Goal: Task Accomplishment & Management: Use online tool/utility

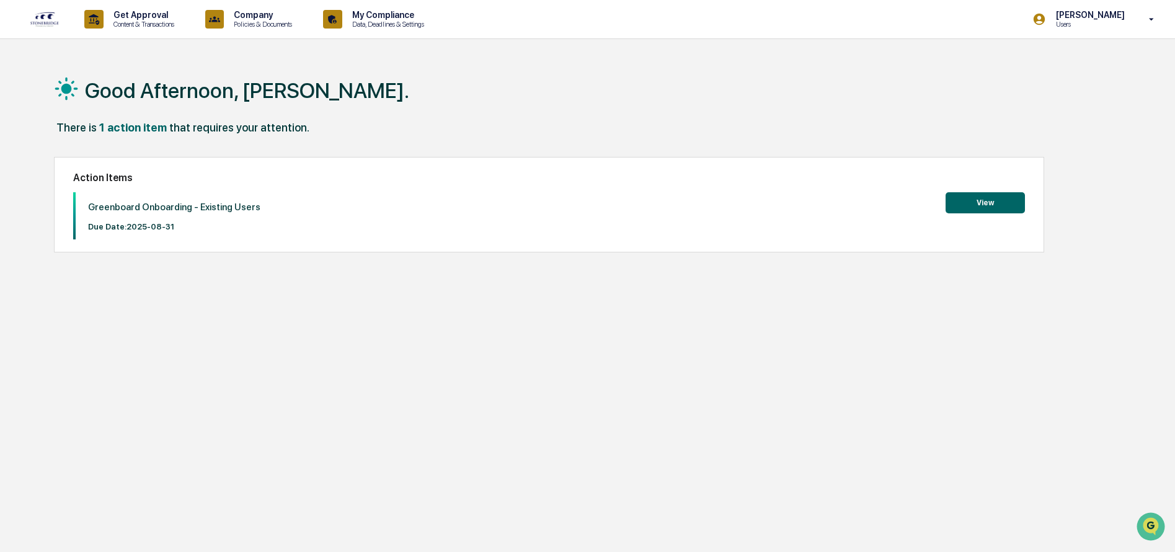
click at [988, 205] on button "View" at bounding box center [985, 202] width 79 height 21
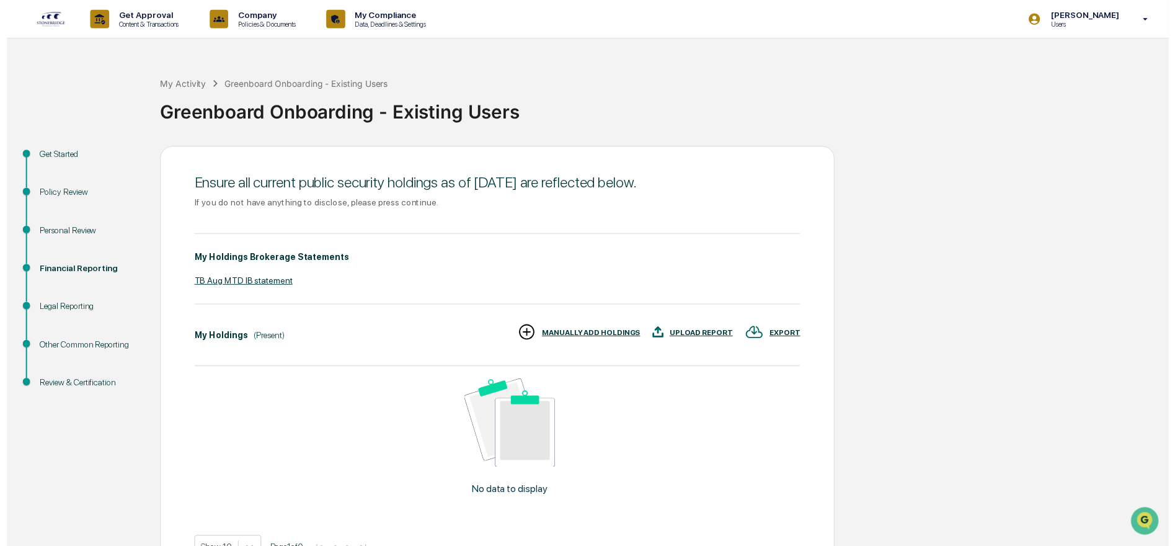
scroll to position [79, 0]
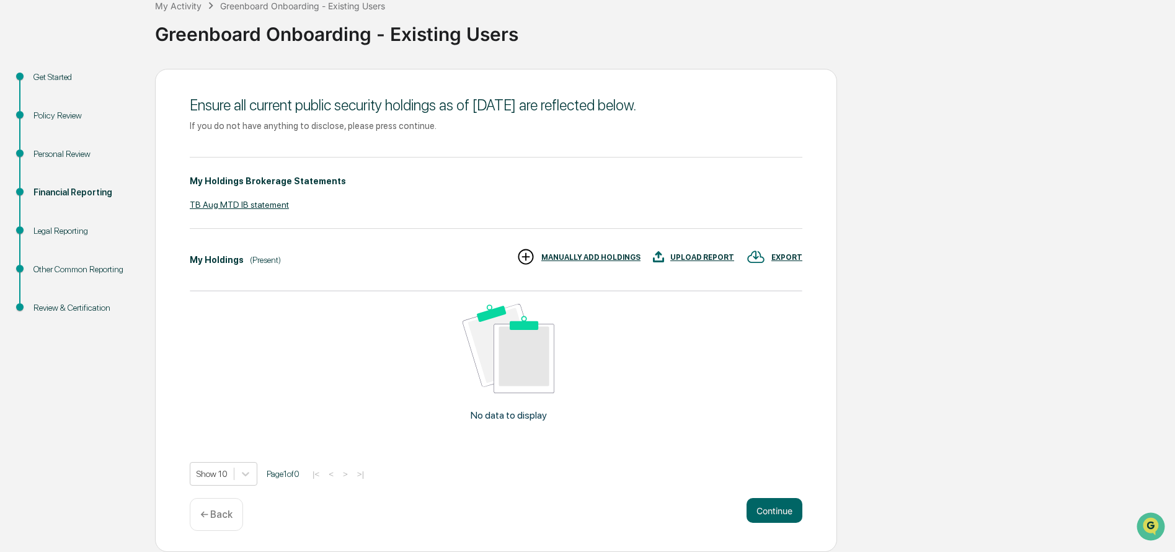
click at [205, 513] on p "← Back" at bounding box center [216, 515] width 32 height 12
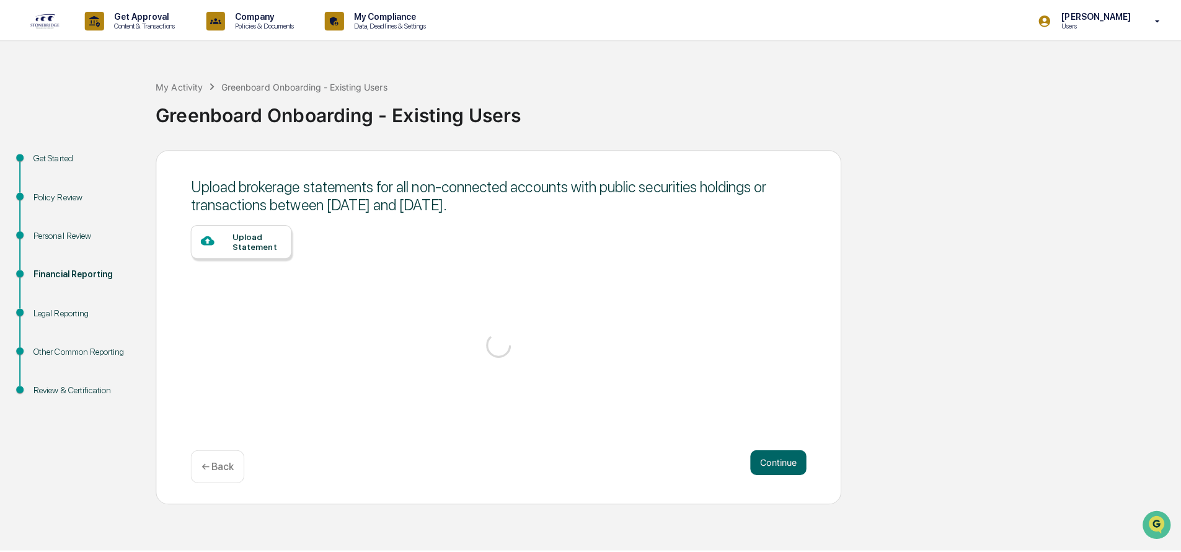
scroll to position [0, 0]
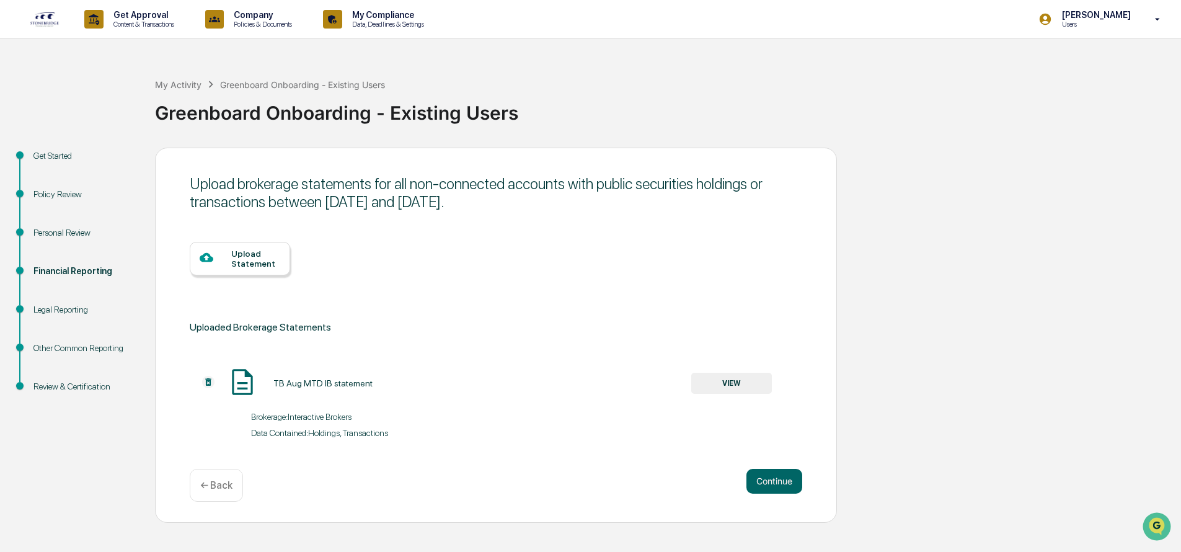
click at [218, 489] on p "← Back" at bounding box center [216, 485] width 32 height 12
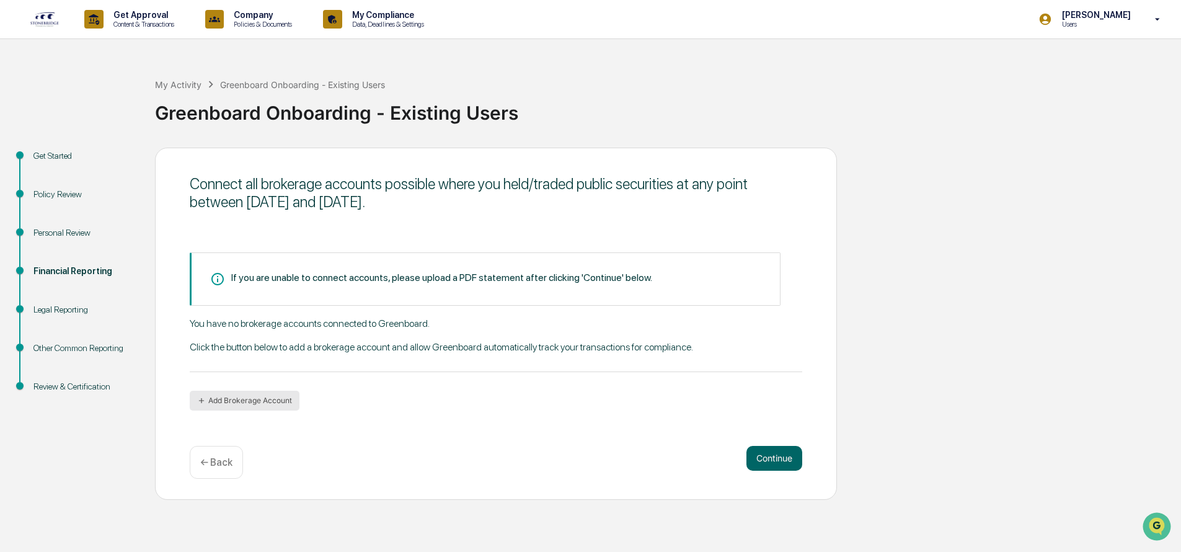
click at [272, 400] on button "Add Brokerage Account" at bounding box center [245, 401] width 110 height 20
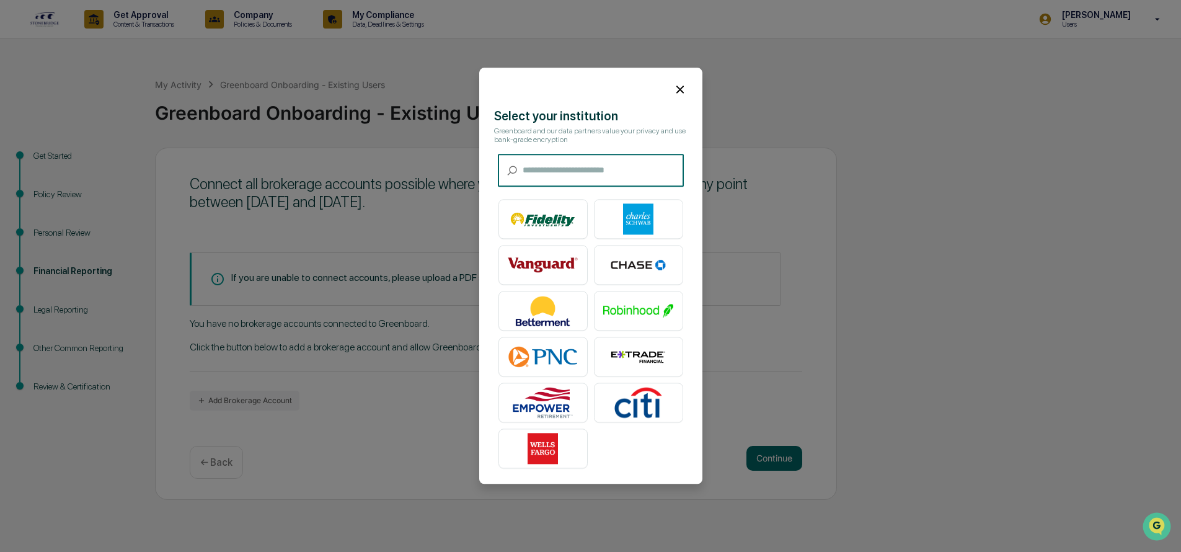
click at [552, 170] on input "text" at bounding box center [603, 170] width 161 height 33
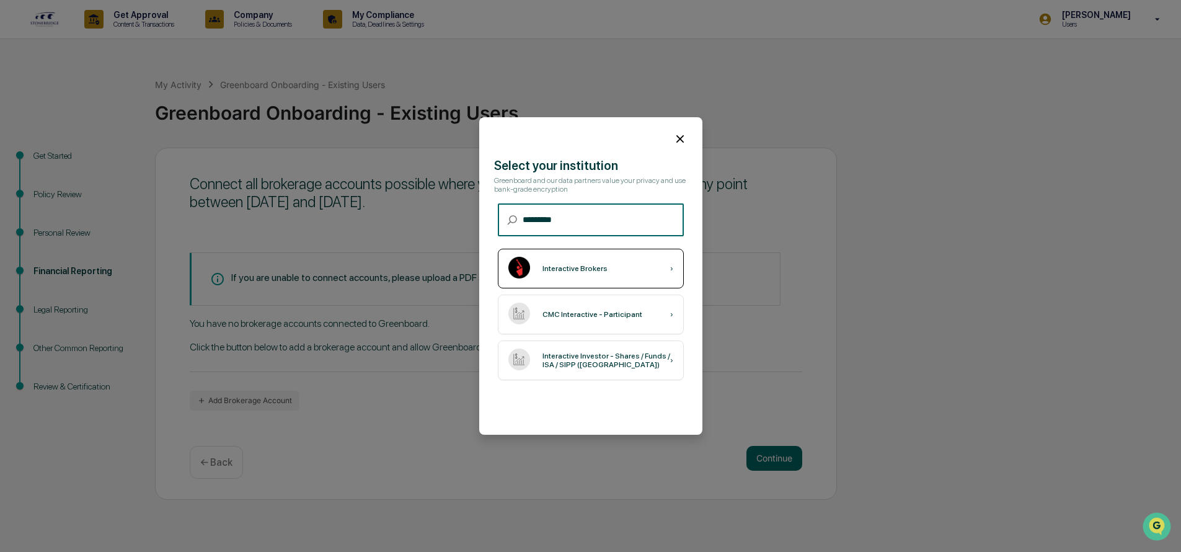
type input "*********"
click at [580, 267] on div "Interactive Brokers" at bounding box center [575, 268] width 65 height 9
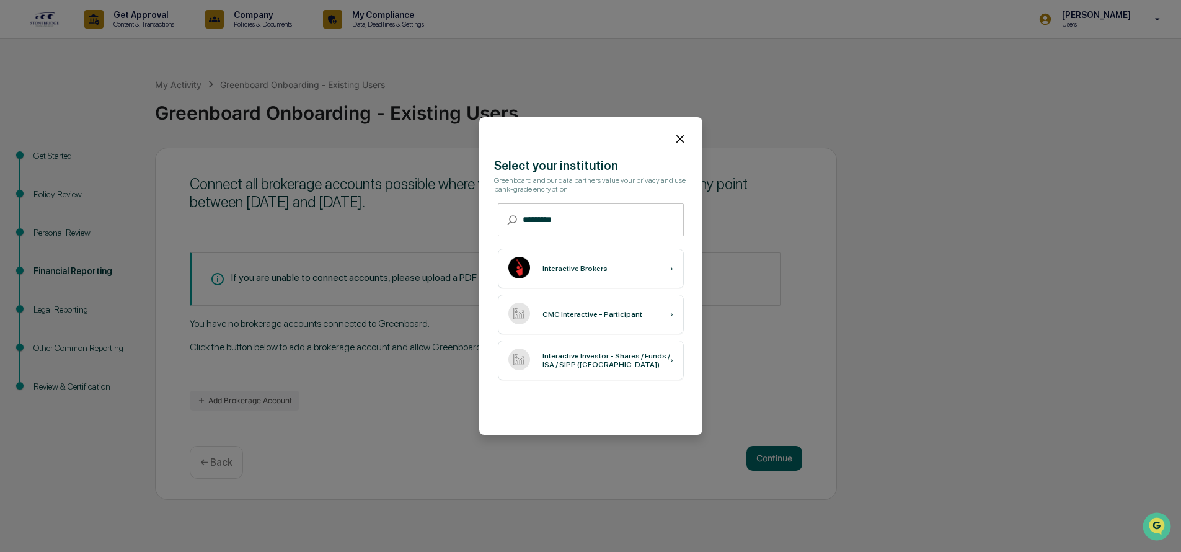
click at [684, 134] on icon at bounding box center [680, 139] width 14 height 14
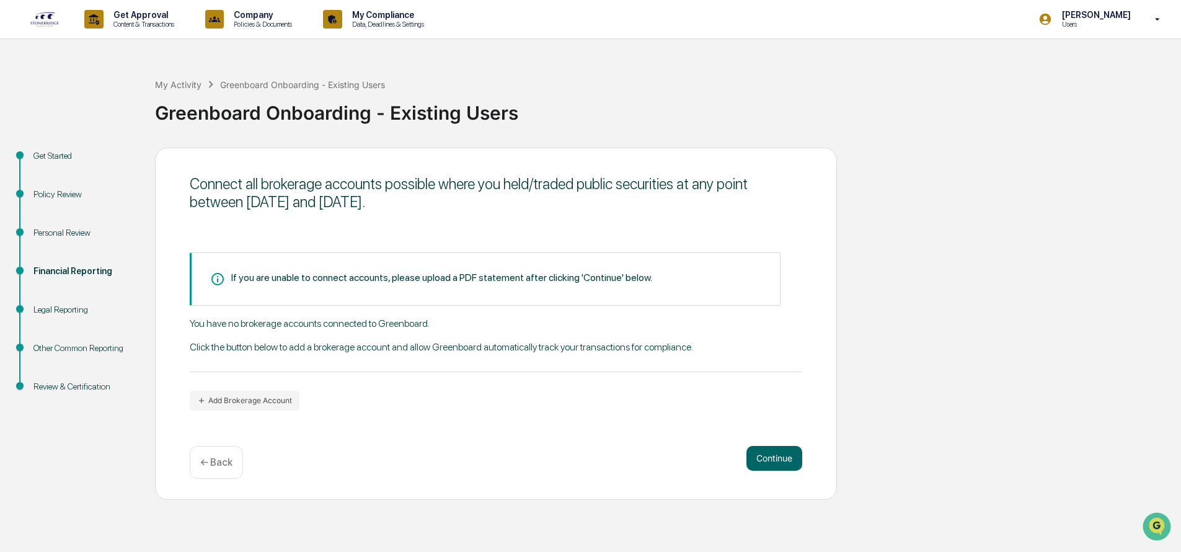
click at [1021, 226] on div "Get Started Policy Review Personal Review Financial Reporting Legal Reporting O…" at bounding box center [590, 324] width 1169 height 352
click at [930, 246] on div "Get Started Policy Review Personal Review Financial Reporting Legal Reporting O…" at bounding box center [590, 324] width 1169 height 352
click at [1028, 244] on div "Get Started Policy Review Personal Review Financial Reporting Legal Reporting O…" at bounding box center [590, 324] width 1169 height 352
click at [239, 397] on button "Add Brokerage Account" at bounding box center [245, 401] width 110 height 20
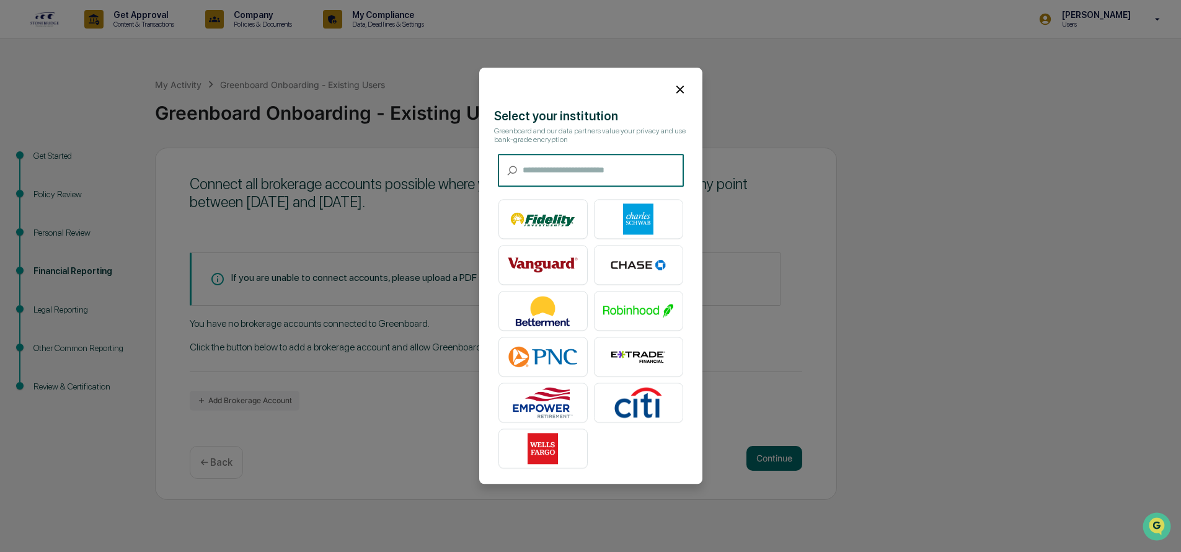
click at [680, 87] on icon at bounding box center [680, 89] width 14 height 14
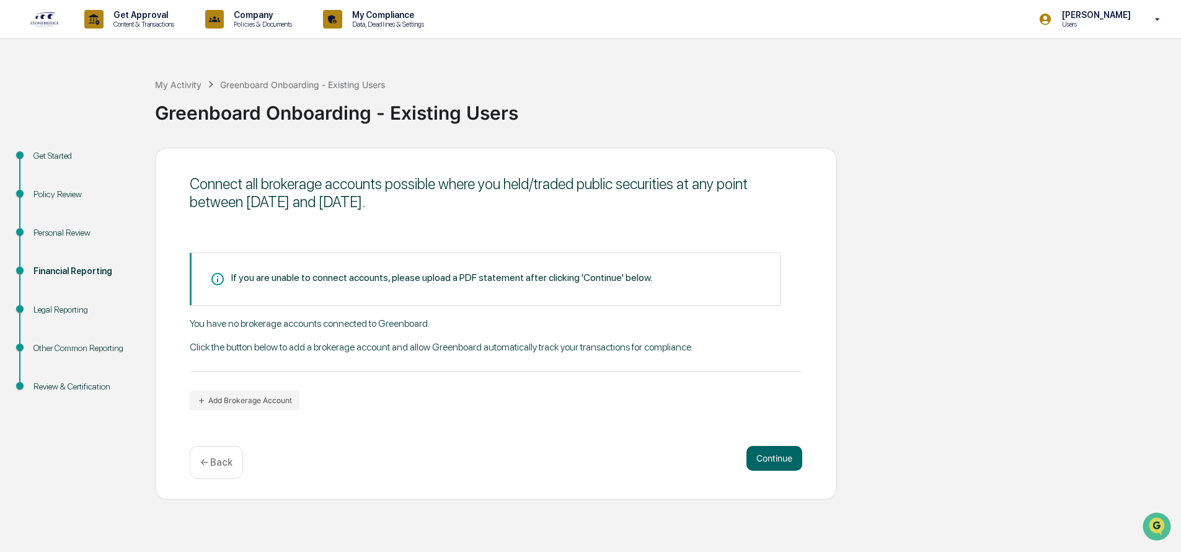
click at [957, 131] on div "My Activity Greenboard Onboarding - Existing Users Greenboard Onboarding - Exis…" at bounding box center [665, 103] width 1020 height 89
click at [786, 458] on button "Continue" at bounding box center [775, 458] width 56 height 25
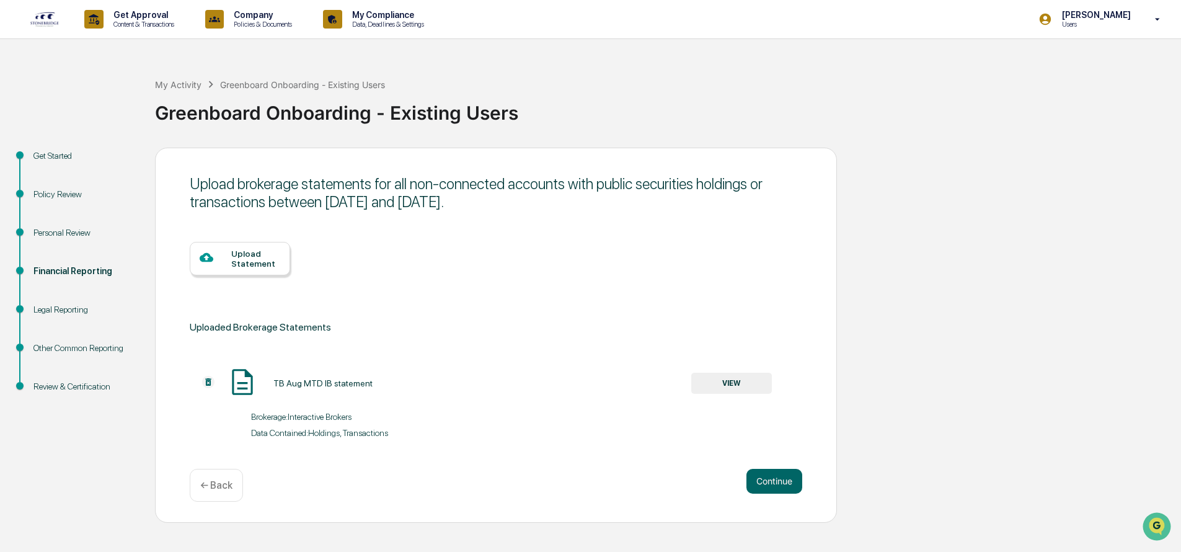
click at [225, 487] on p "← Back" at bounding box center [216, 485] width 32 height 12
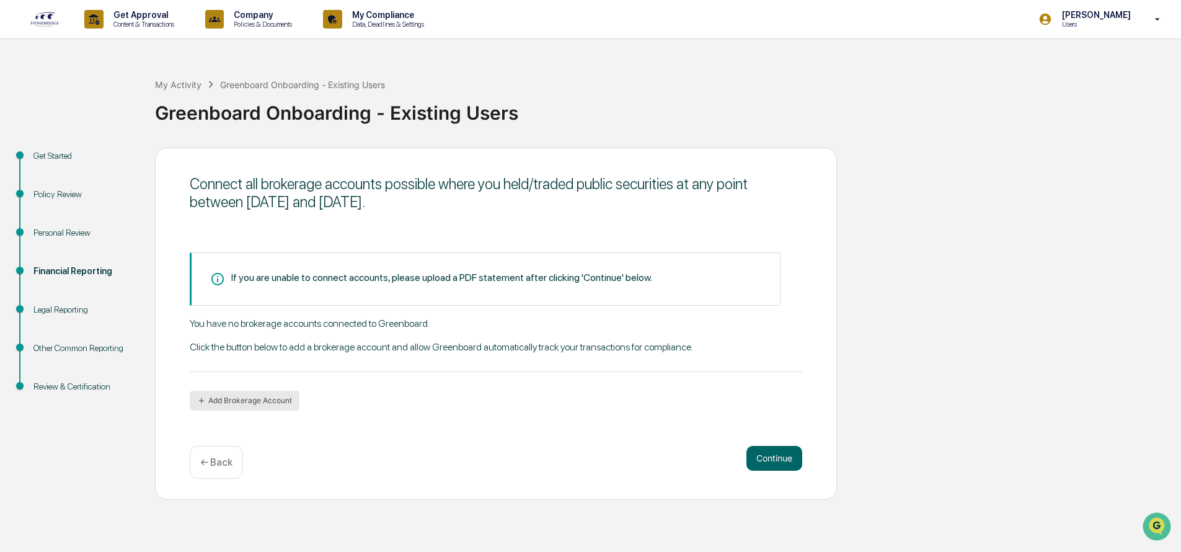
click at [238, 403] on button "Add Brokerage Account" at bounding box center [245, 401] width 110 height 20
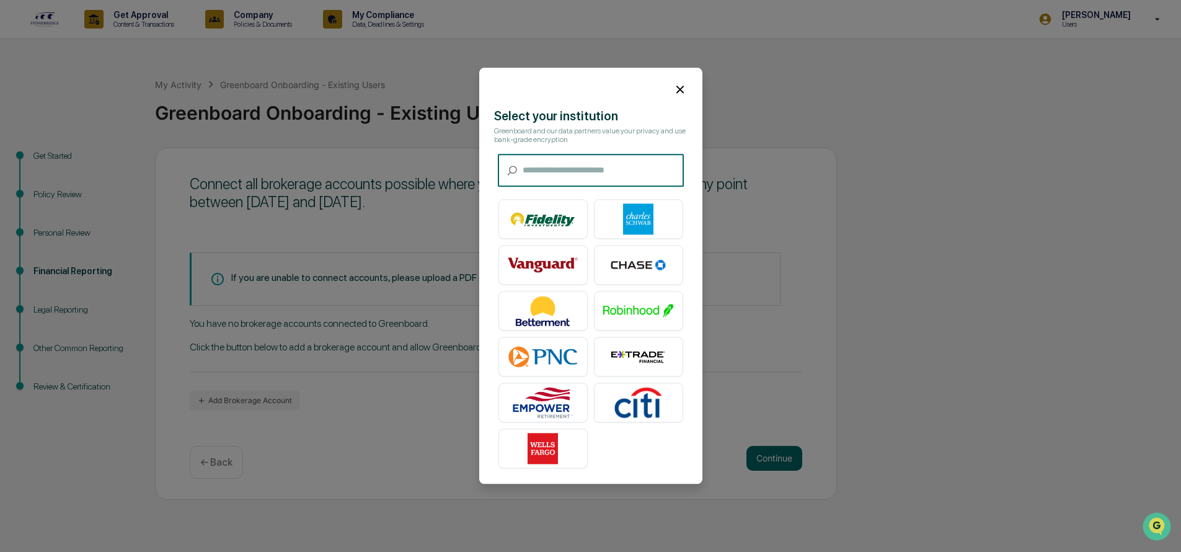
click at [568, 162] on input "text" at bounding box center [603, 170] width 161 height 33
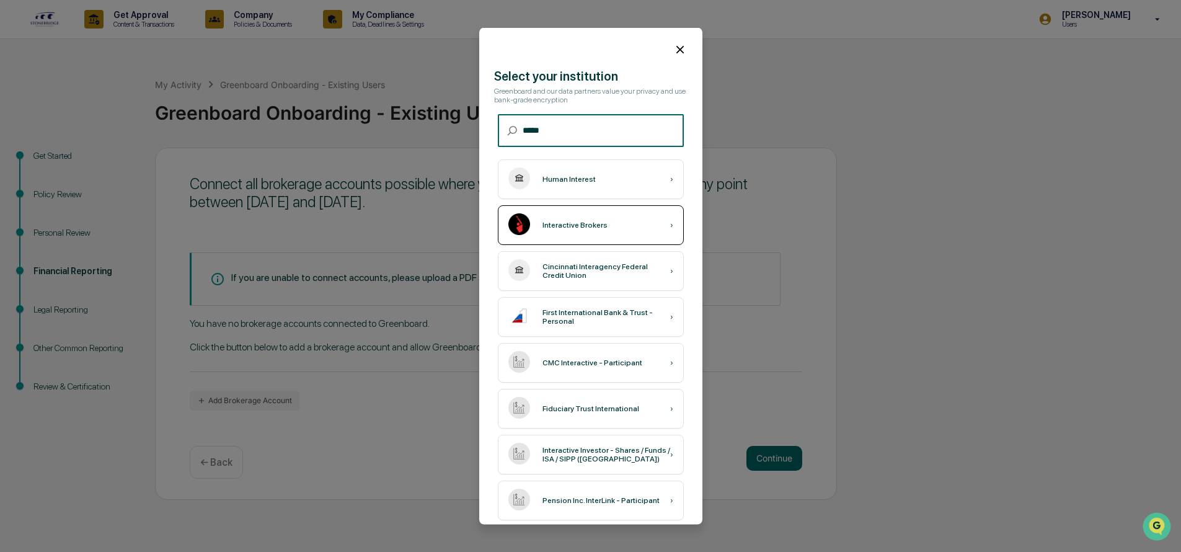
type input "*****"
click at [566, 220] on div "Interactive Brokers ›" at bounding box center [591, 225] width 186 height 40
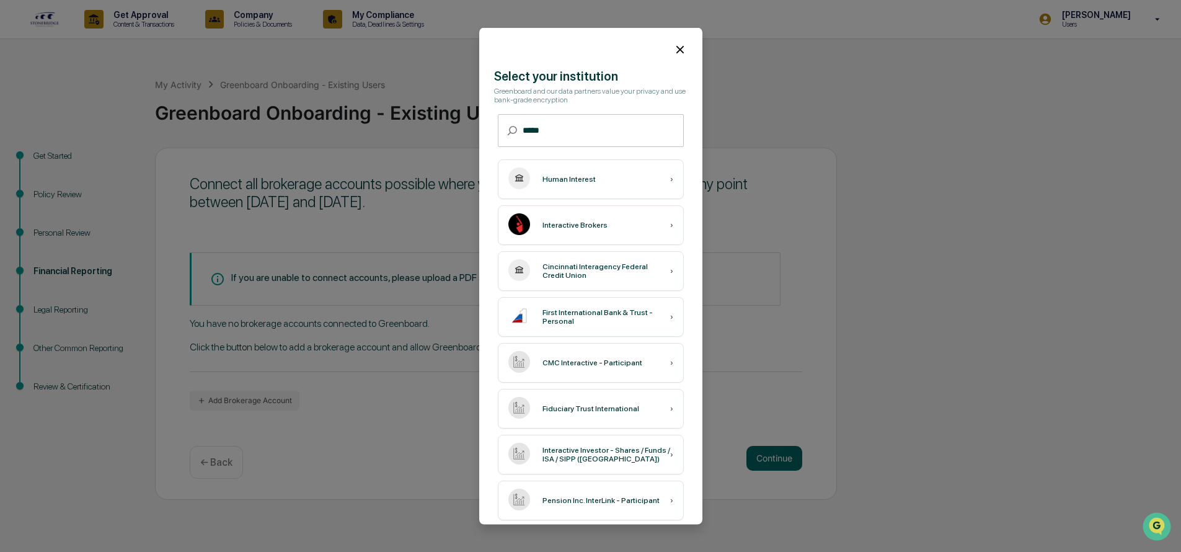
click at [679, 45] on icon at bounding box center [680, 50] width 14 height 14
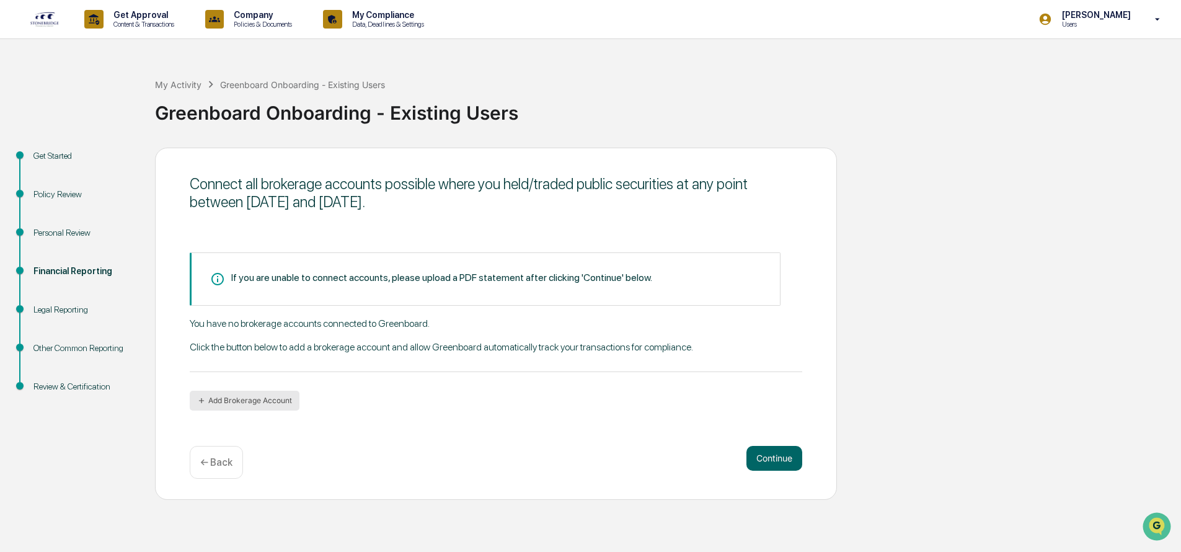
click at [222, 399] on button "Add Brokerage Account" at bounding box center [245, 401] width 110 height 20
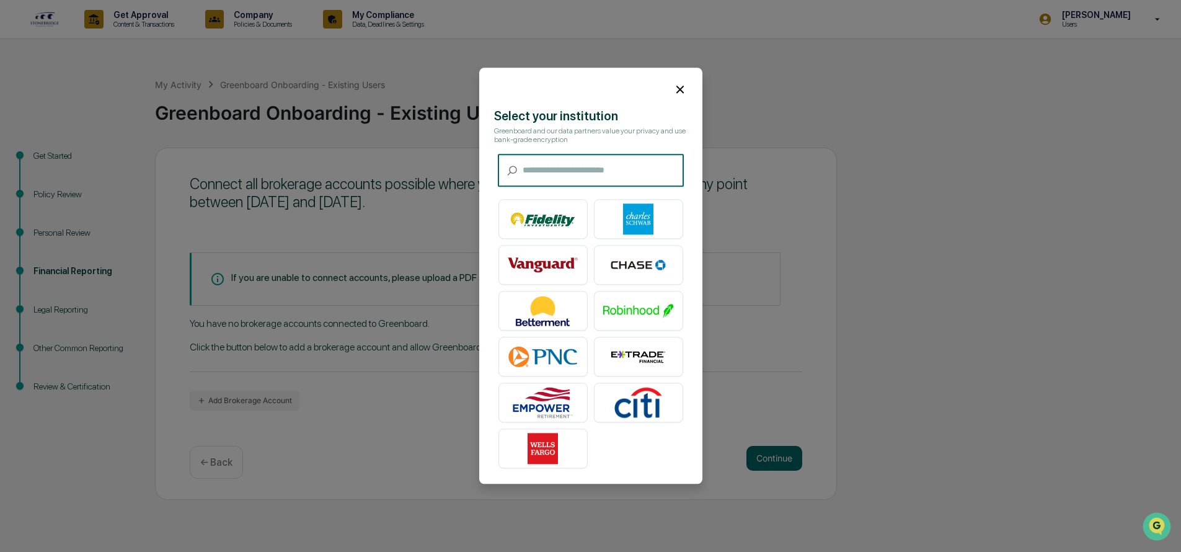
click at [621, 171] on input "text" at bounding box center [603, 170] width 161 height 33
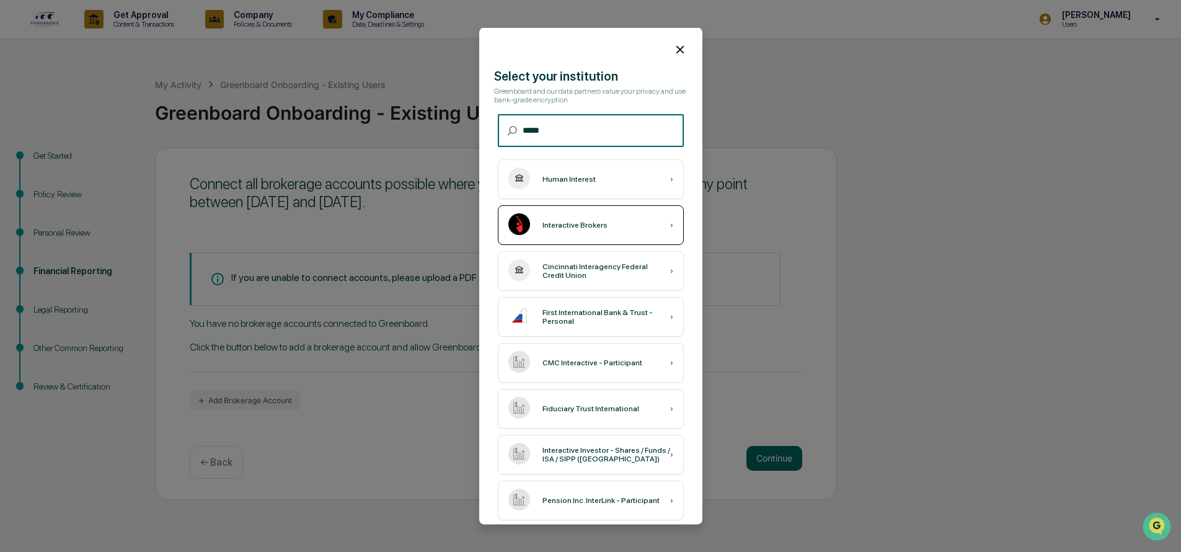
type input "*****"
click at [606, 221] on div "Interactive Brokers ›" at bounding box center [591, 225] width 186 height 40
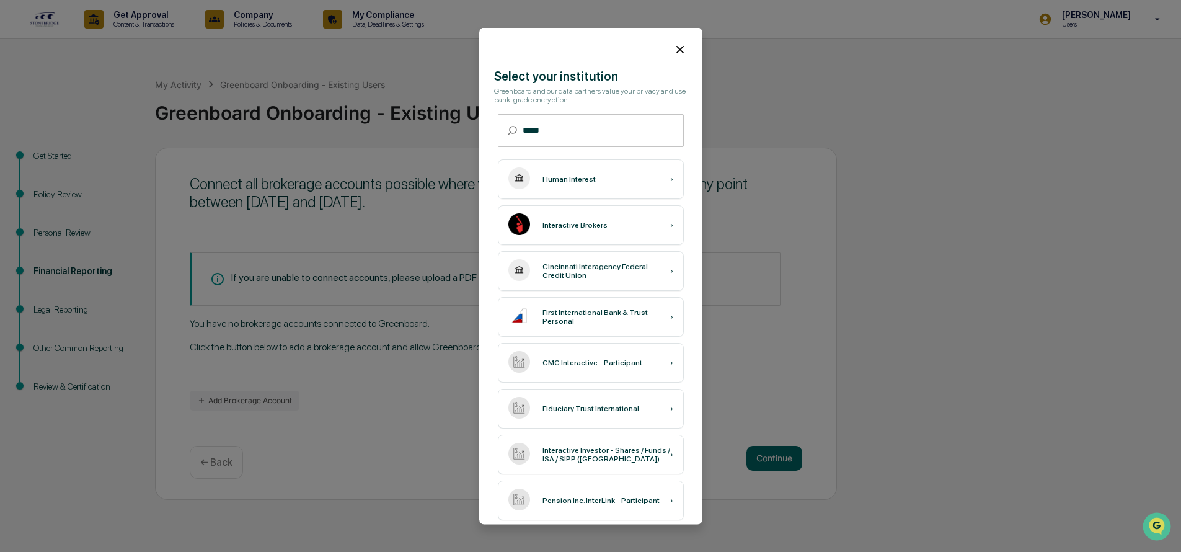
click at [675, 47] on icon at bounding box center [680, 50] width 14 height 14
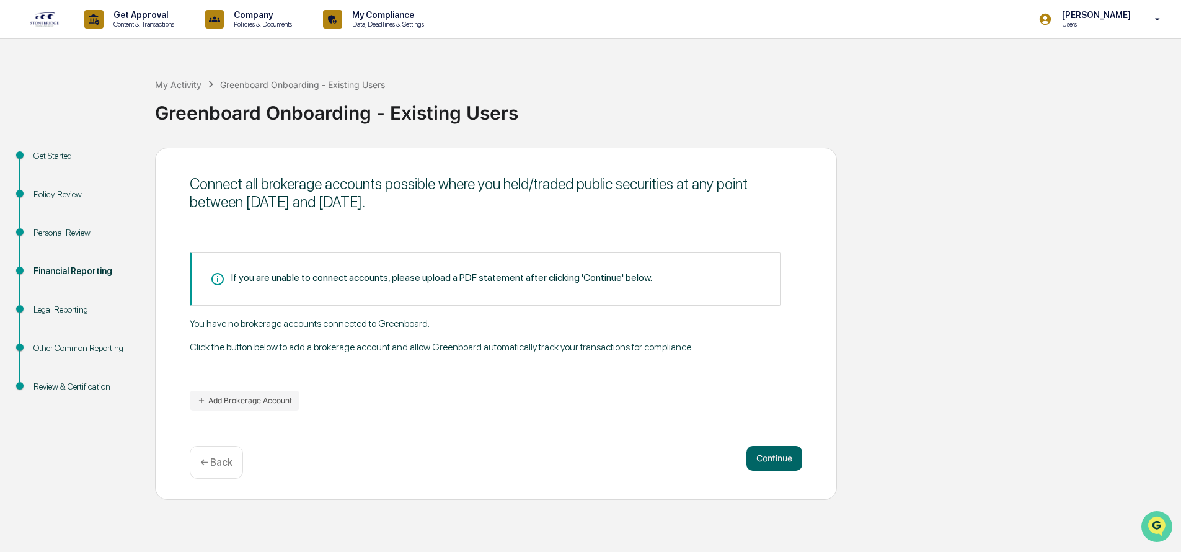
click at [1158, 529] on icon "Open customer support" at bounding box center [1157, 541] width 31 height 31
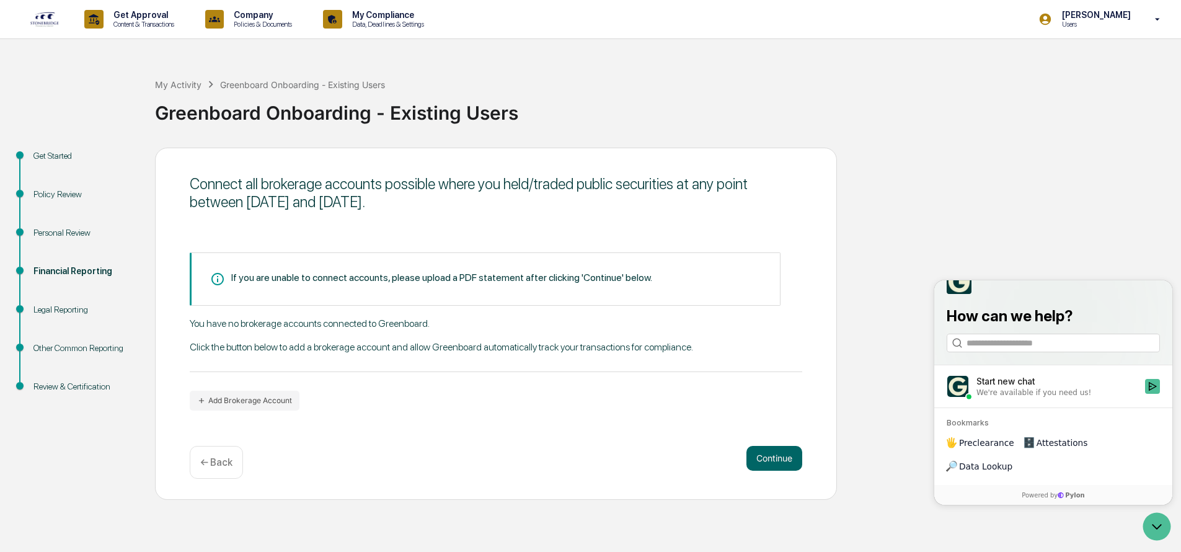
click at [1024, 388] on div "Start new chat" at bounding box center [1057, 381] width 161 height 12
click at [1145, 394] on button "Start new chat We're available if you need us!" at bounding box center [1152, 386] width 15 height 15
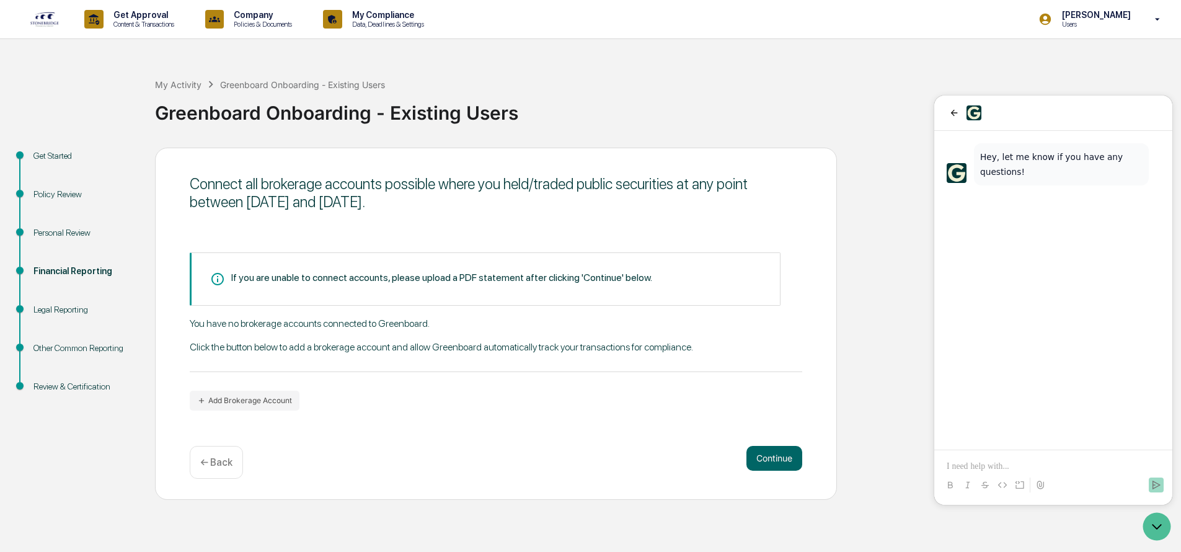
click at [974, 461] on p at bounding box center [1053, 466] width 213 height 12
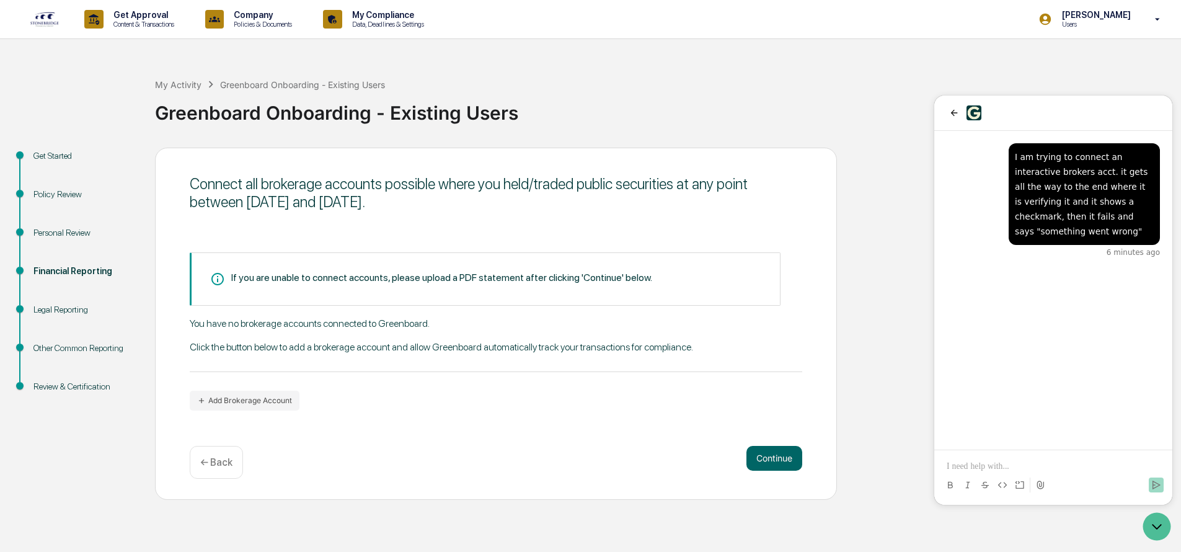
click at [1065, 305] on div "I am trying to connect an interactive brokers acct. it gets all the way to the …" at bounding box center [1054, 290] width 238 height 319
click at [1021, 460] on p at bounding box center [1053, 466] width 213 height 12
click at [253, 399] on button "Add Brokerage Account" at bounding box center [245, 401] width 110 height 20
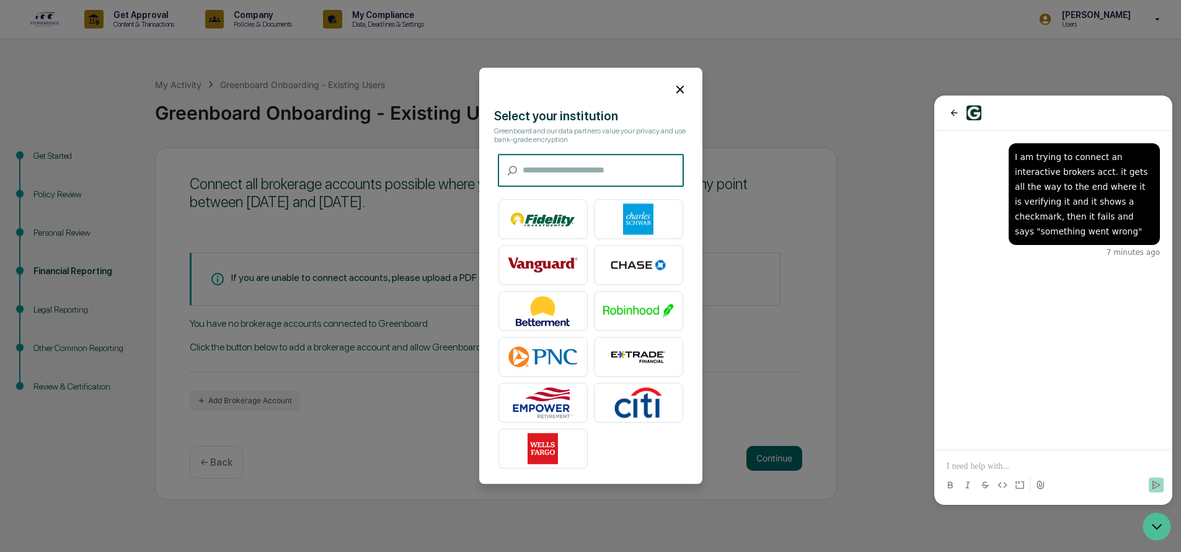
click at [548, 173] on input "text" at bounding box center [603, 170] width 161 height 33
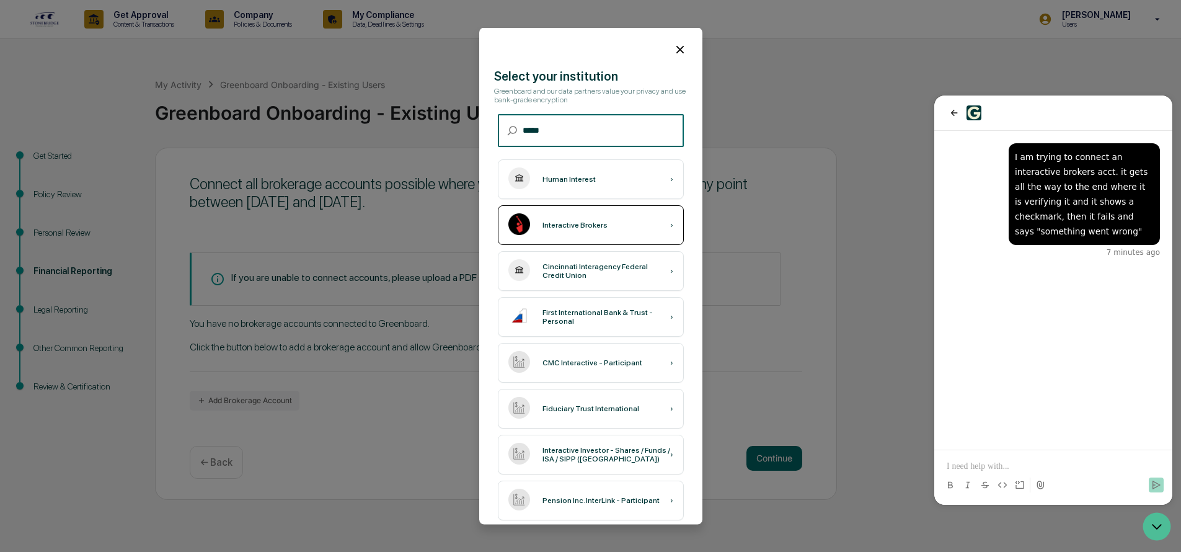
type input "*****"
click at [590, 220] on div "Interactive Brokers ›" at bounding box center [591, 225] width 186 height 40
click at [572, 230] on div "Interactive Brokers ›" at bounding box center [591, 225] width 186 height 40
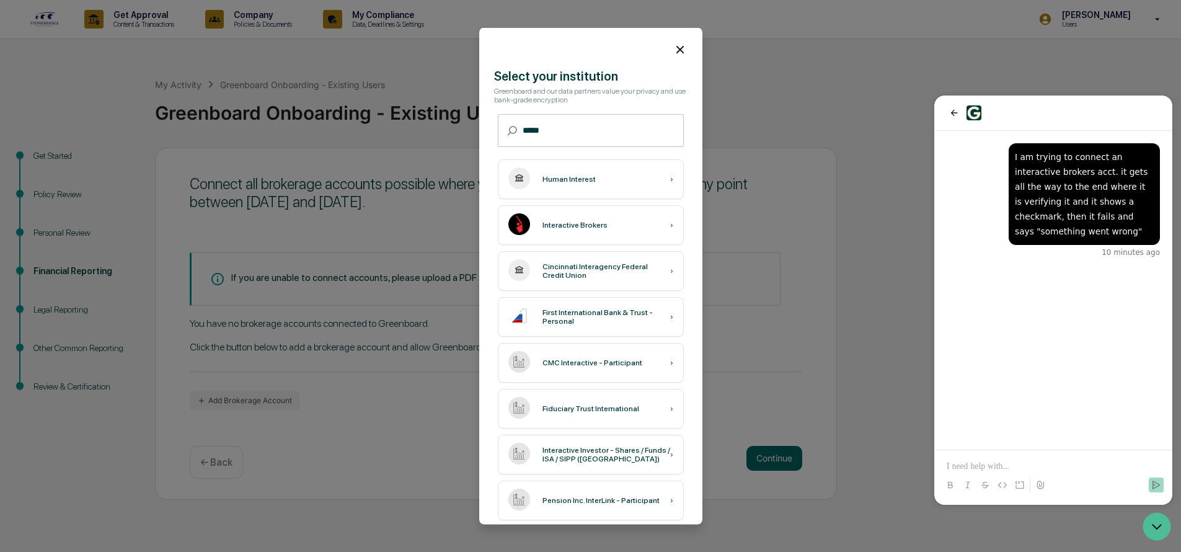
click at [677, 48] on icon at bounding box center [680, 49] width 7 height 7
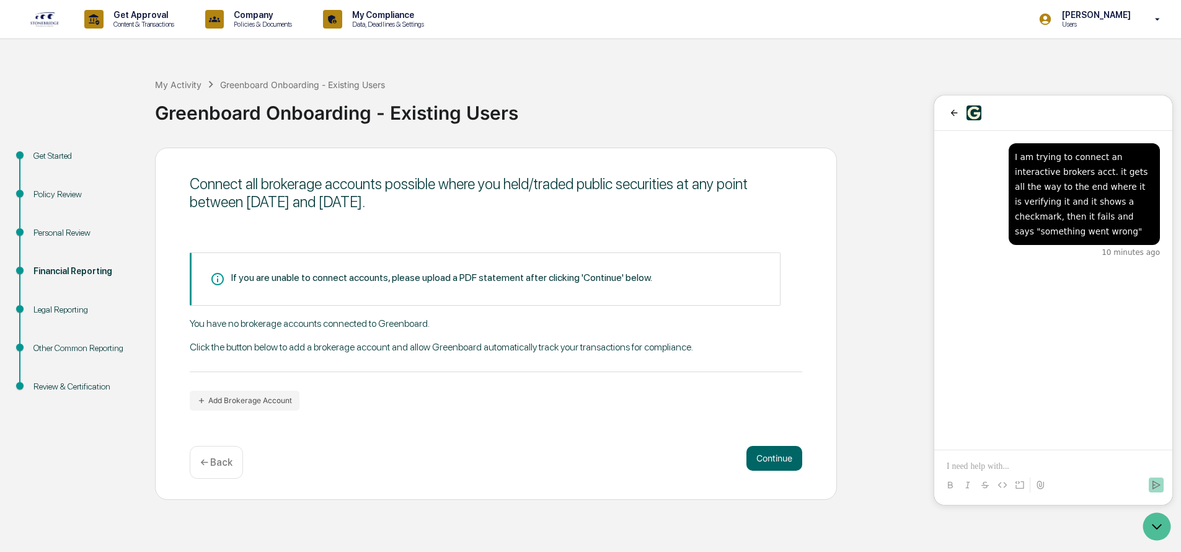
click at [889, 95] on div "Greenboard Onboarding - Existing Users" at bounding box center [665, 108] width 1020 height 32
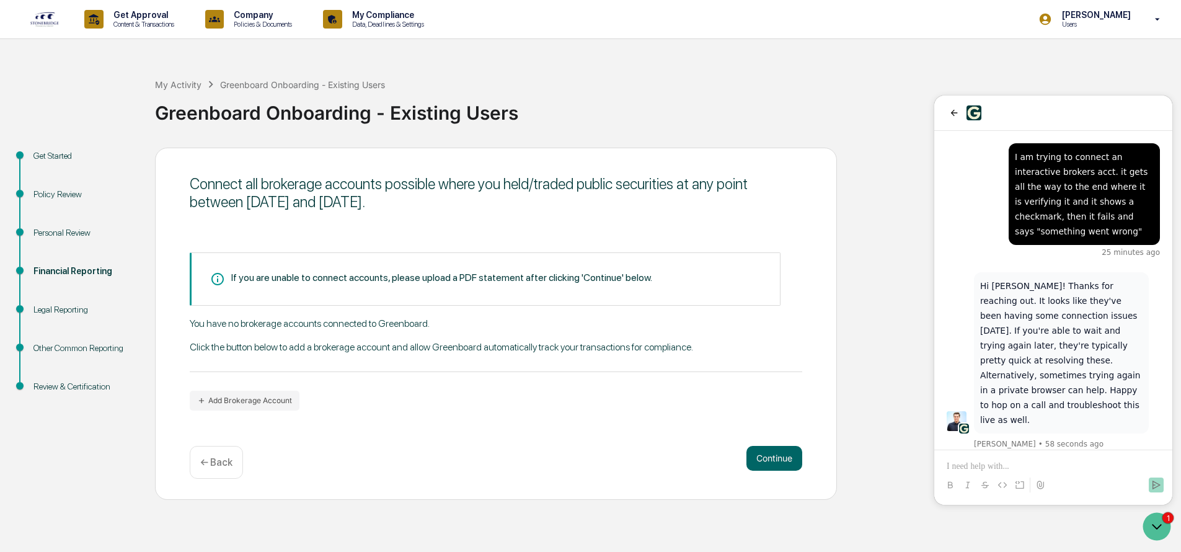
click at [990, 471] on p at bounding box center [1053, 466] width 213 height 12
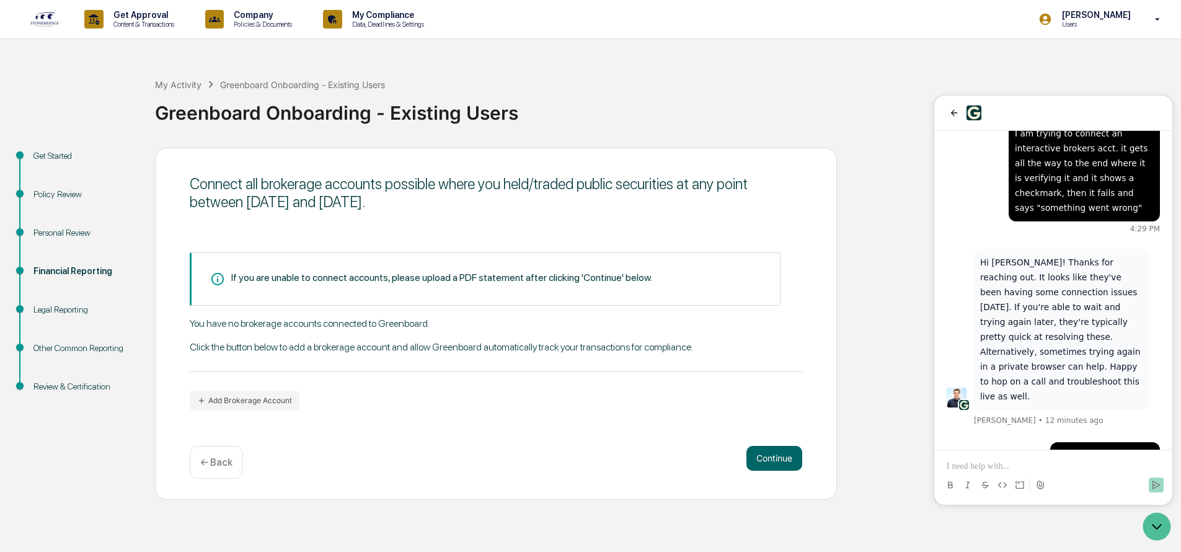
scroll to position [98, 0]
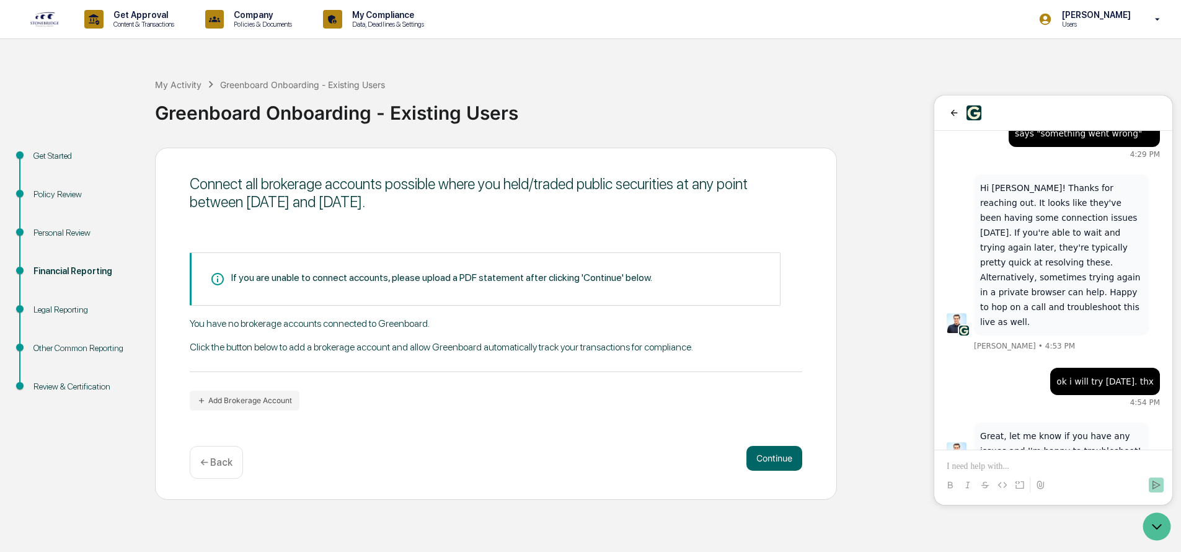
click at [822, 107] on div "Greenboard Onboarding - Existing Users" at bounding box center [665, 108] width 1020 height 32
